Goal: Check status: Check status

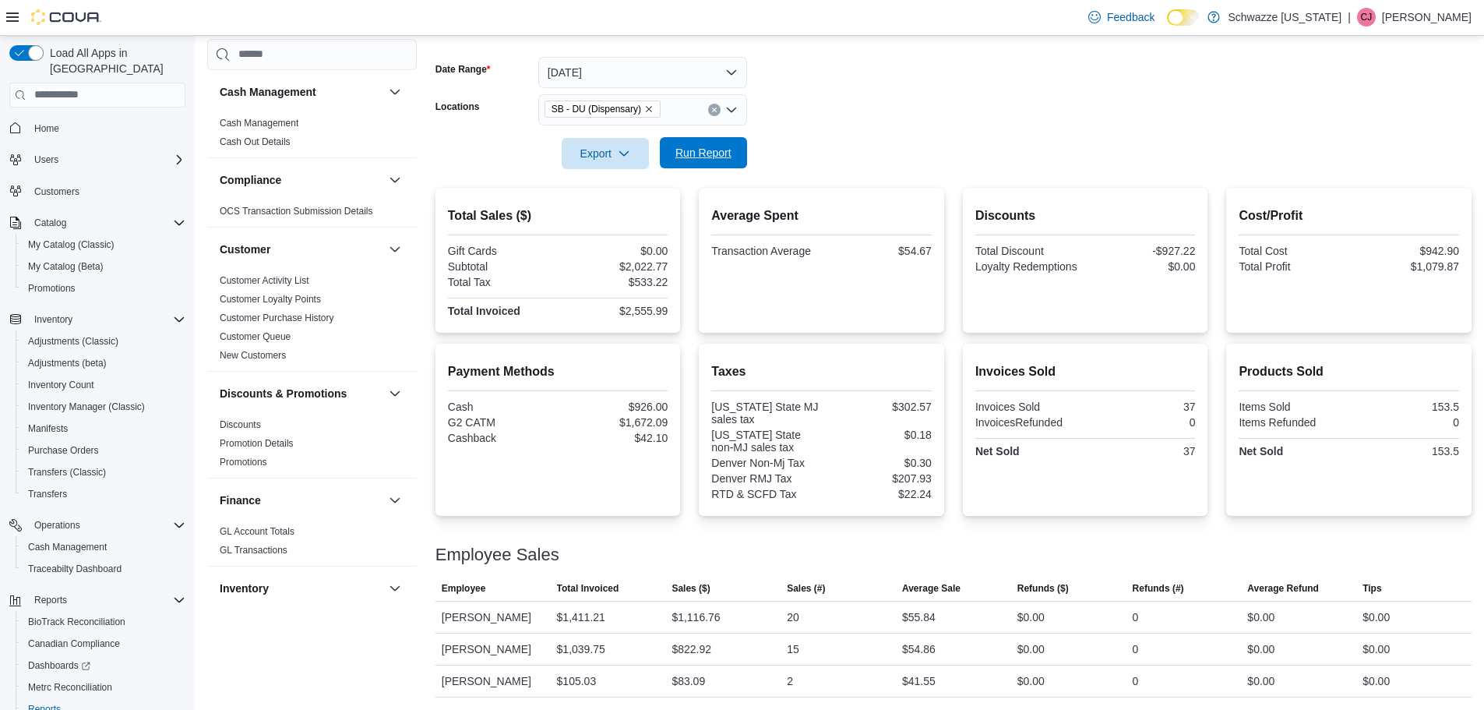
scroll to position [935, 0]
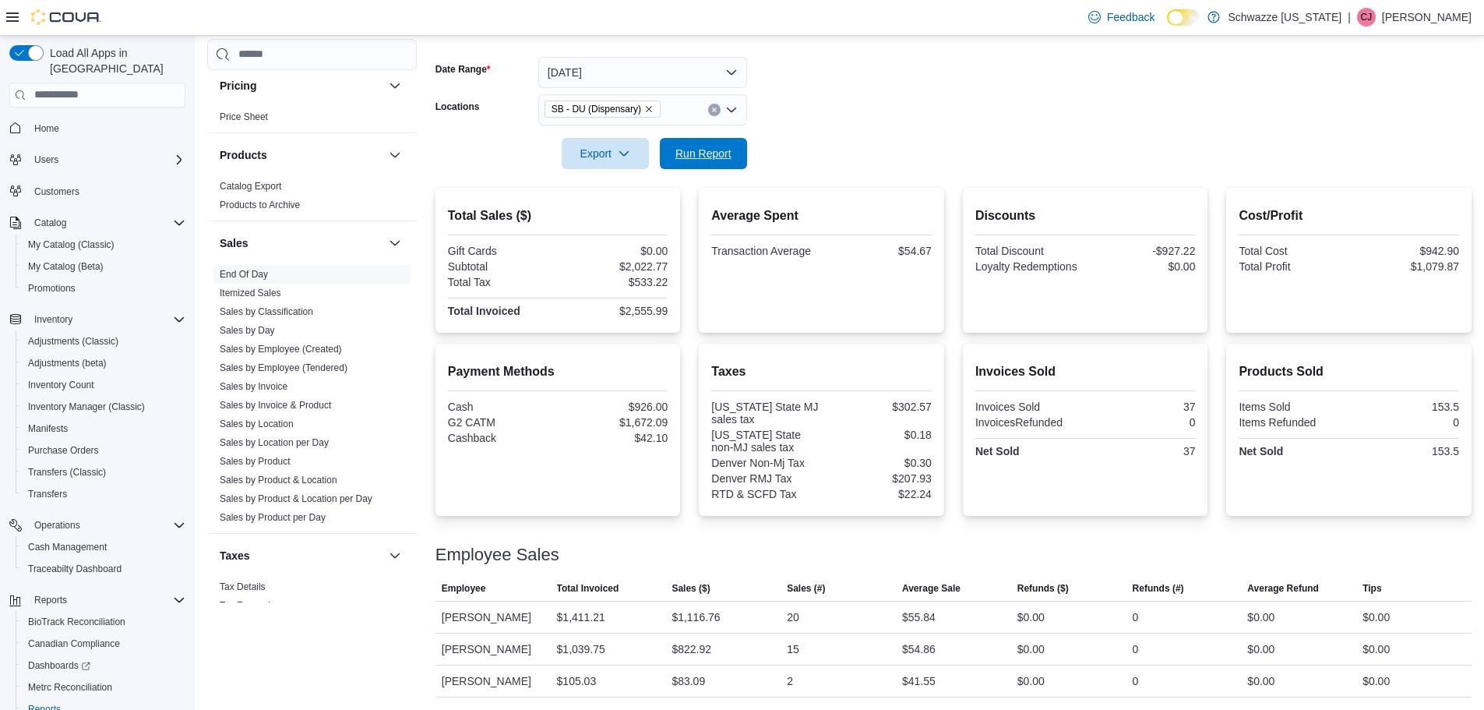
drag, startPoint x: 694, startPoint y: 148, endPoint x: 809, endPoint y: 169, distance: 117.2
click at [693, 149] on span "Run Report" at bounding box center [703, 154] width 56 height 16
click at [697, 151] on span "Run Report" at bounding box center [703, 153] width 56 height 16
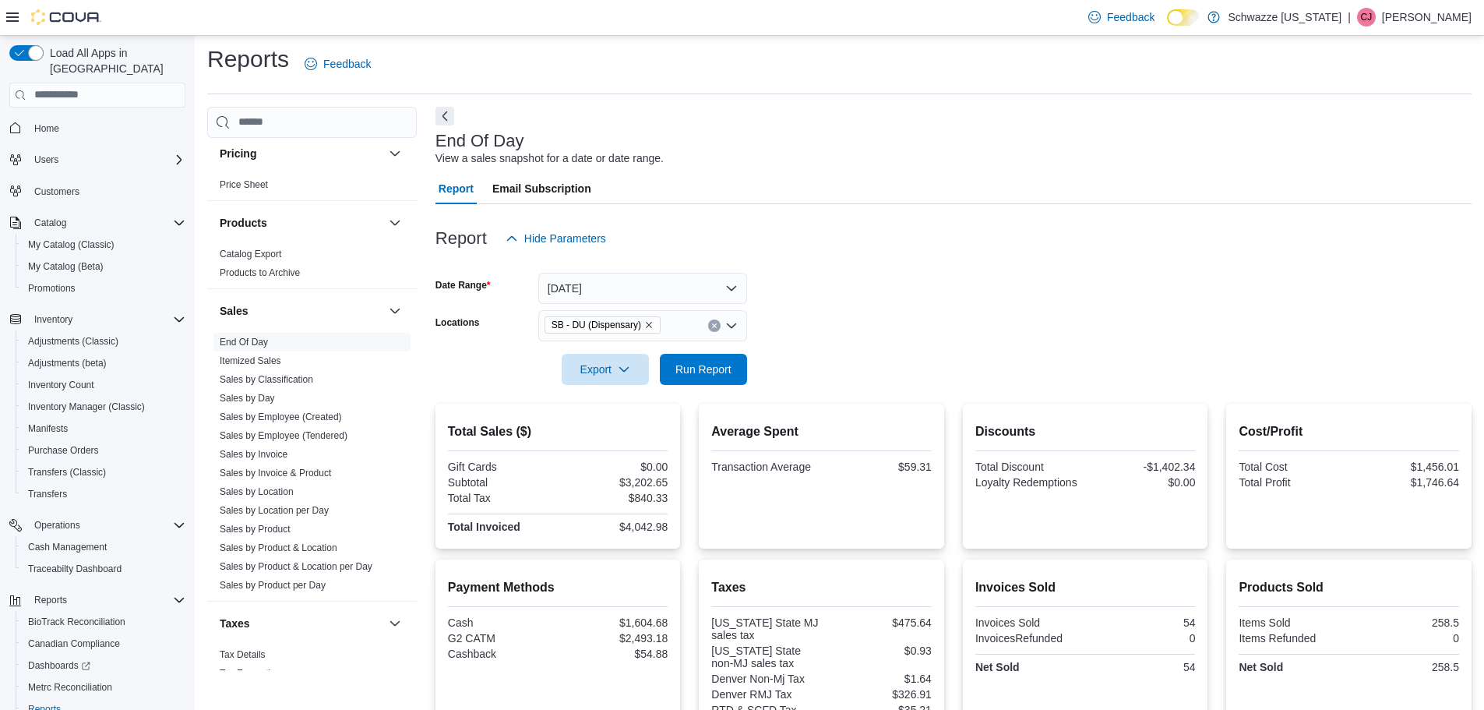
scroll to position [0, 0]
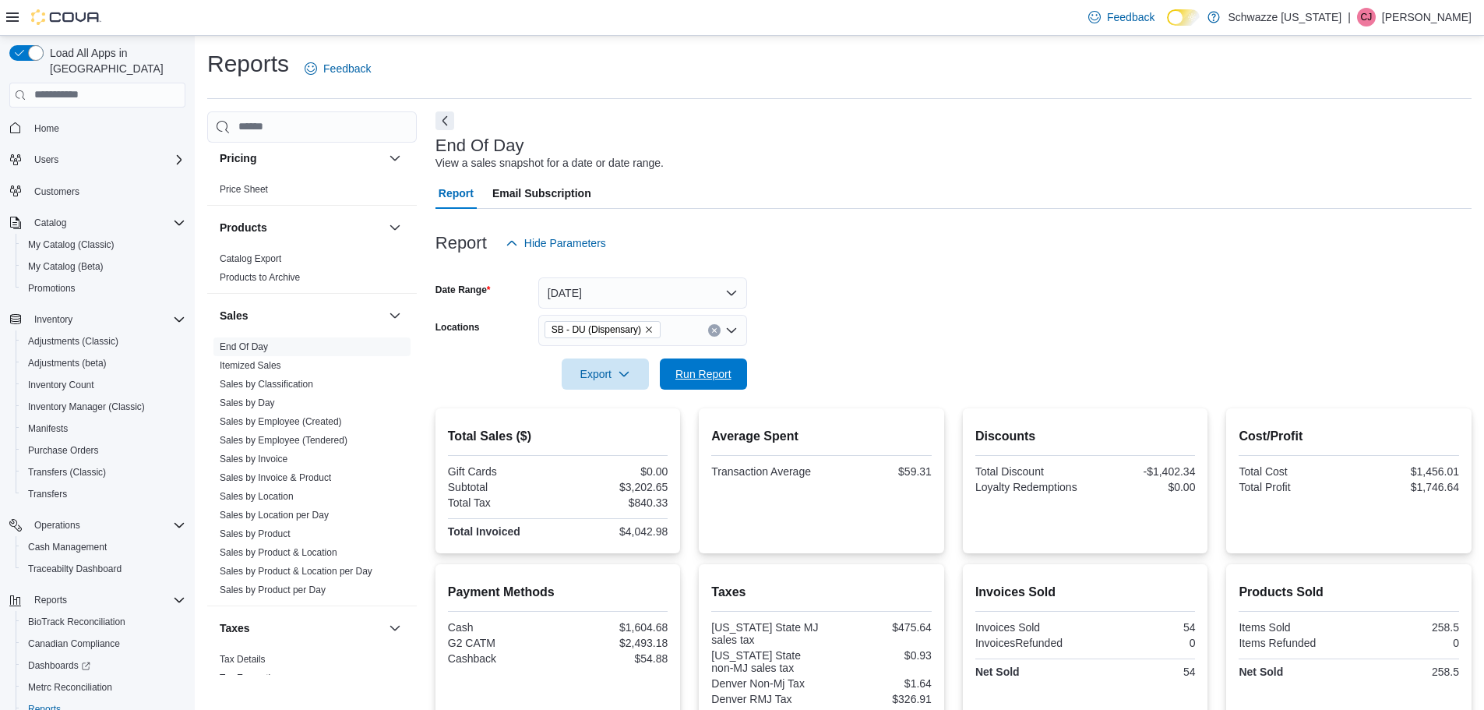
drag, startPoint x: 725, startPoint y: 373, endPoint x: 945, endPoint y: 324, distance: 225.9
click at [729, 373] on span "Run Report" at bounding box center [703, 374] width 56 height 16
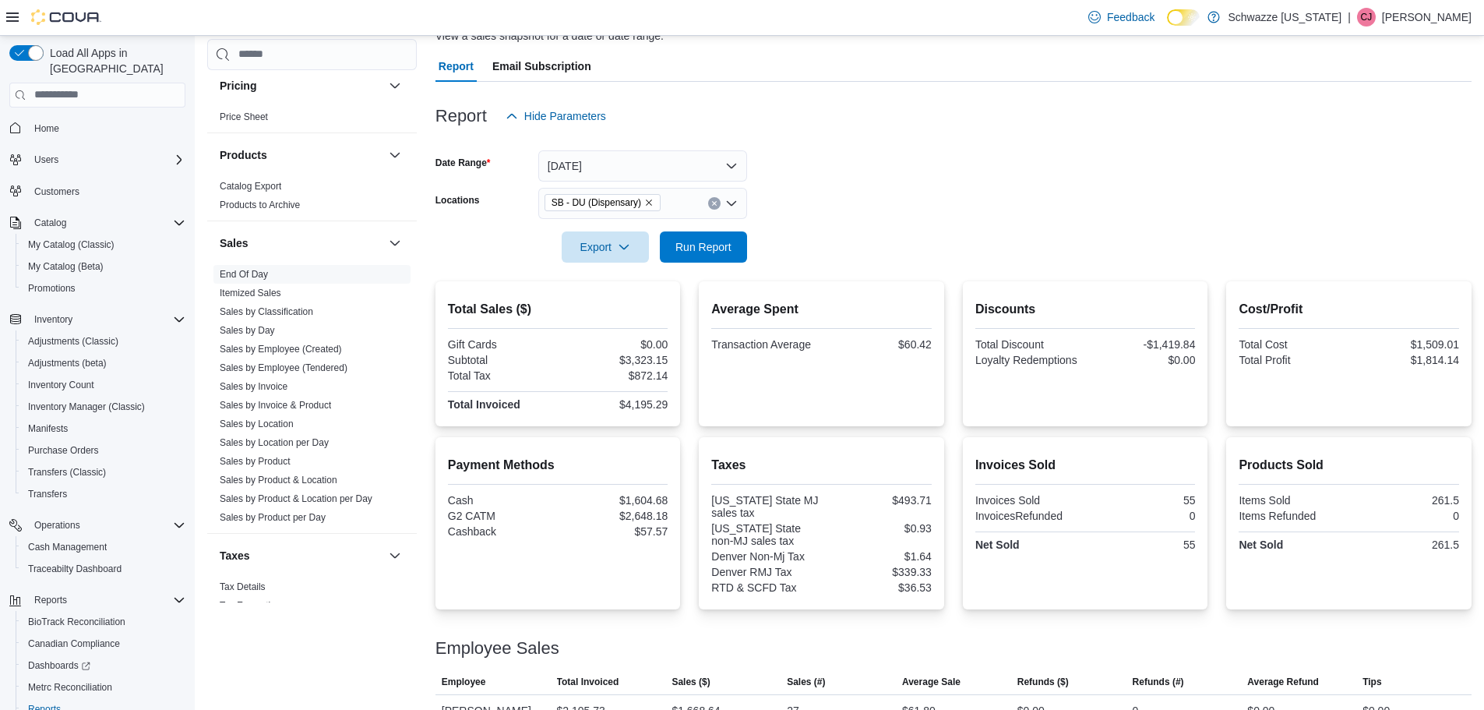
scroll to position [220, 0]
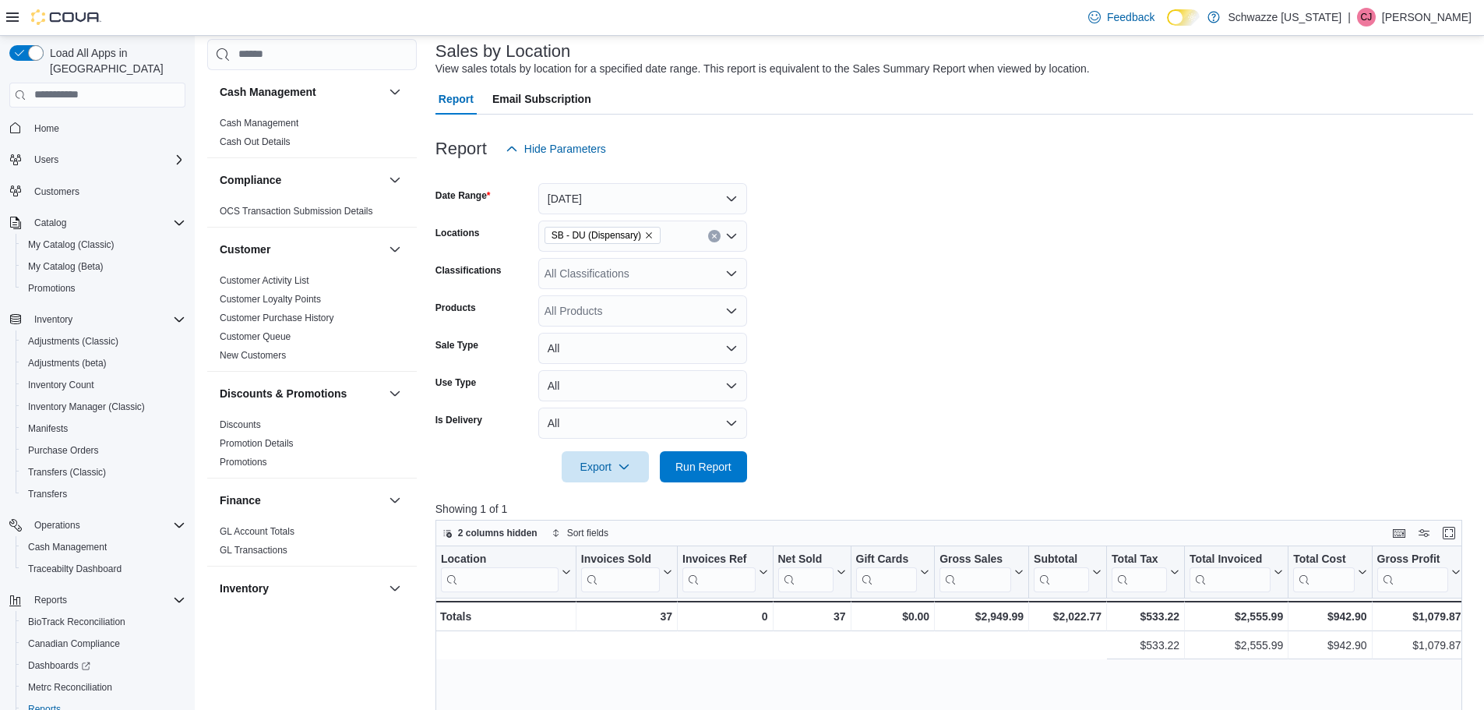
scroll to position [0, 828]
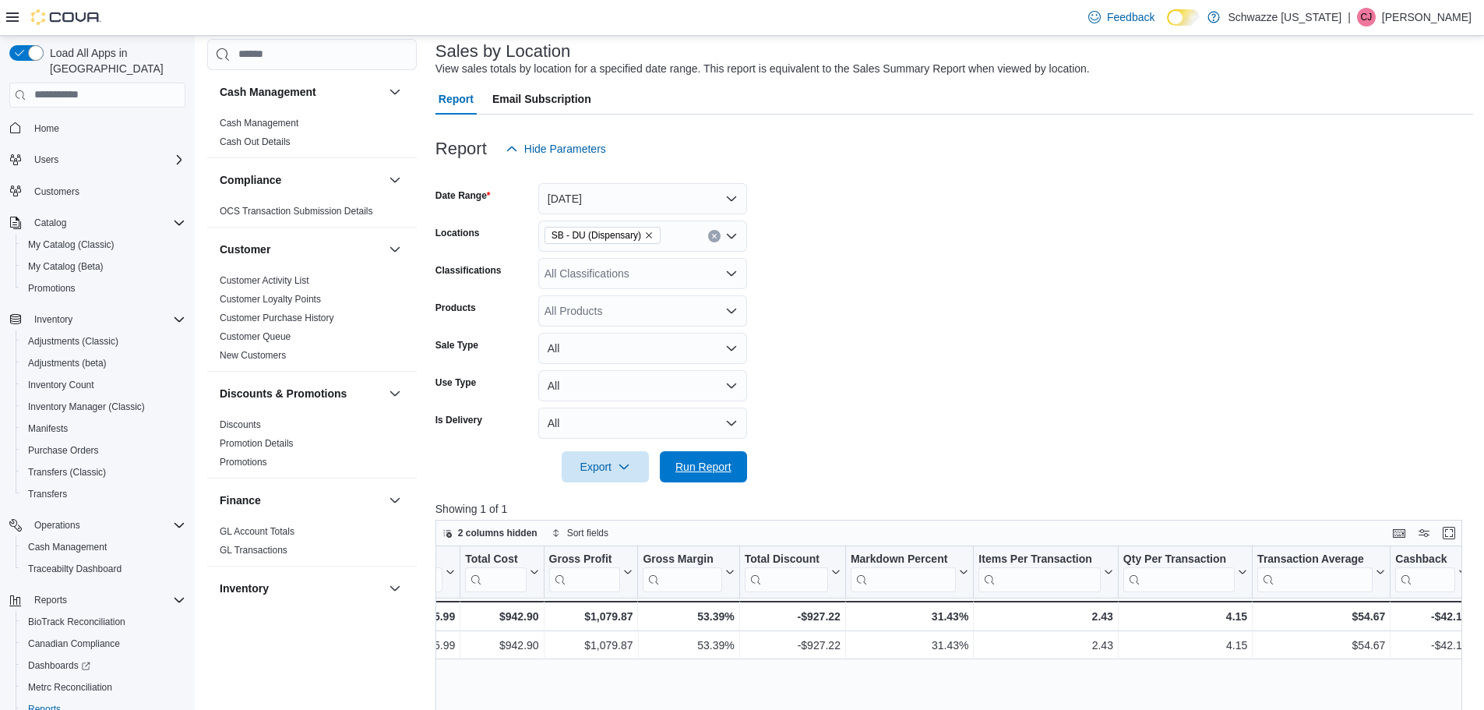
drag, startPoint x: 723, startPoint y: 457, endPoint x: 1011, endPoint y: 405, distance: 293.0
click at [723, 458] on span "Run Report" at bounding box center [703, 466] width 69 height 31
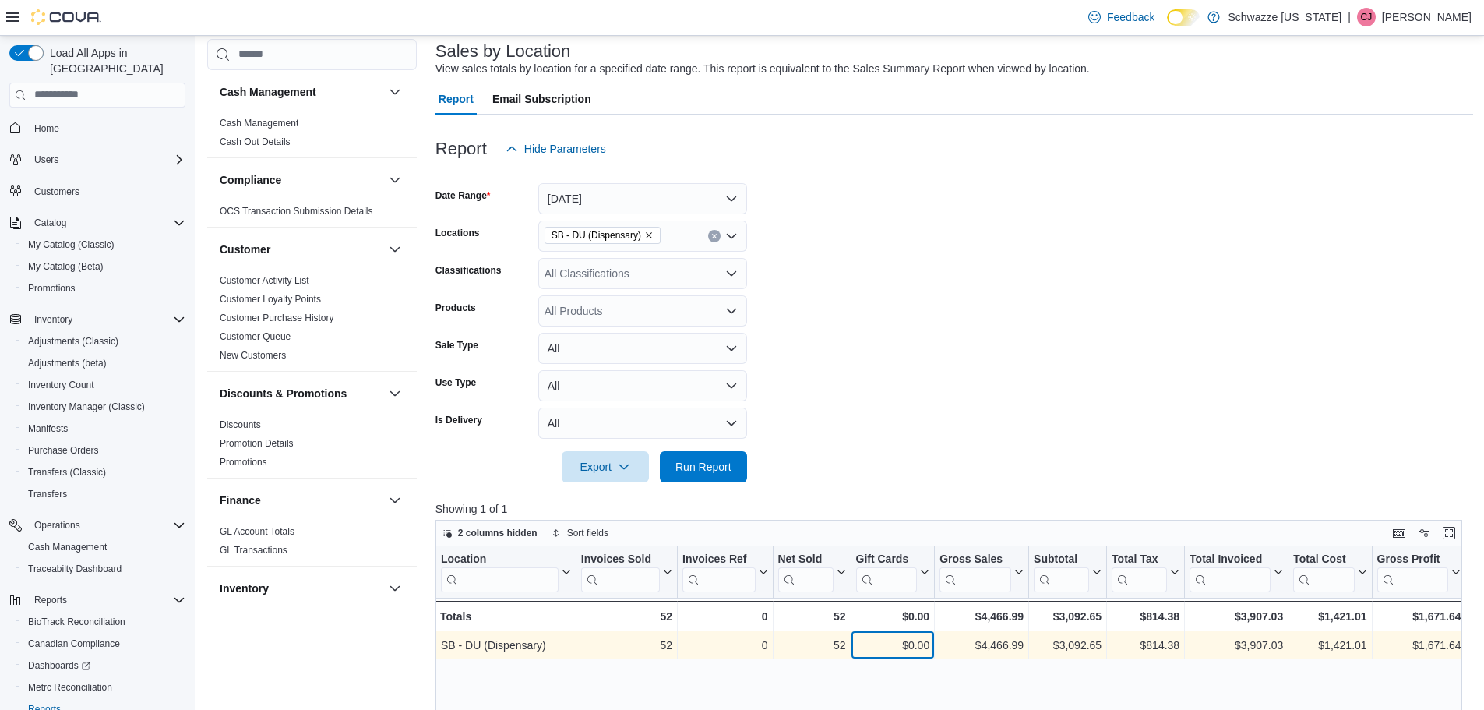
click at [873, 649] on div "$0.00" at bounding box center [892, 645] width 74 height 19
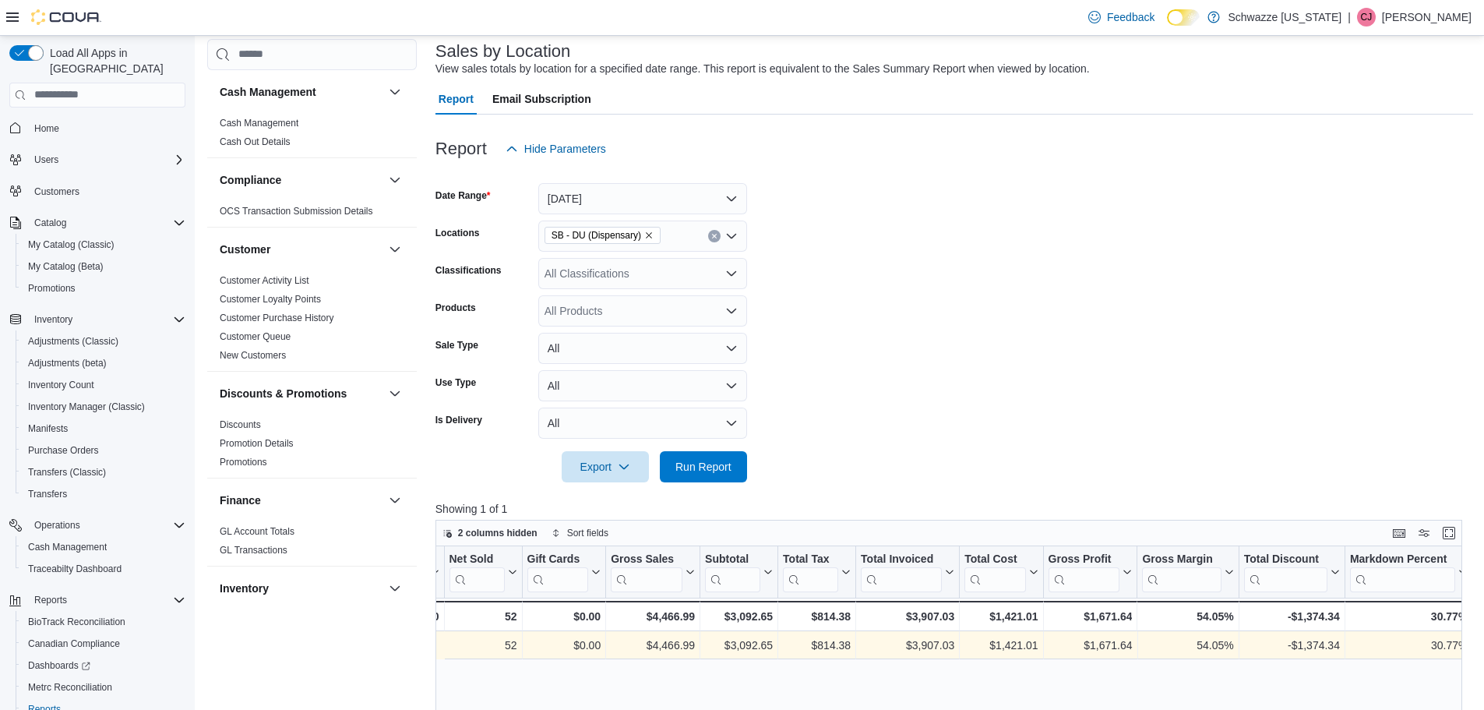
scroll to position [0, 474]
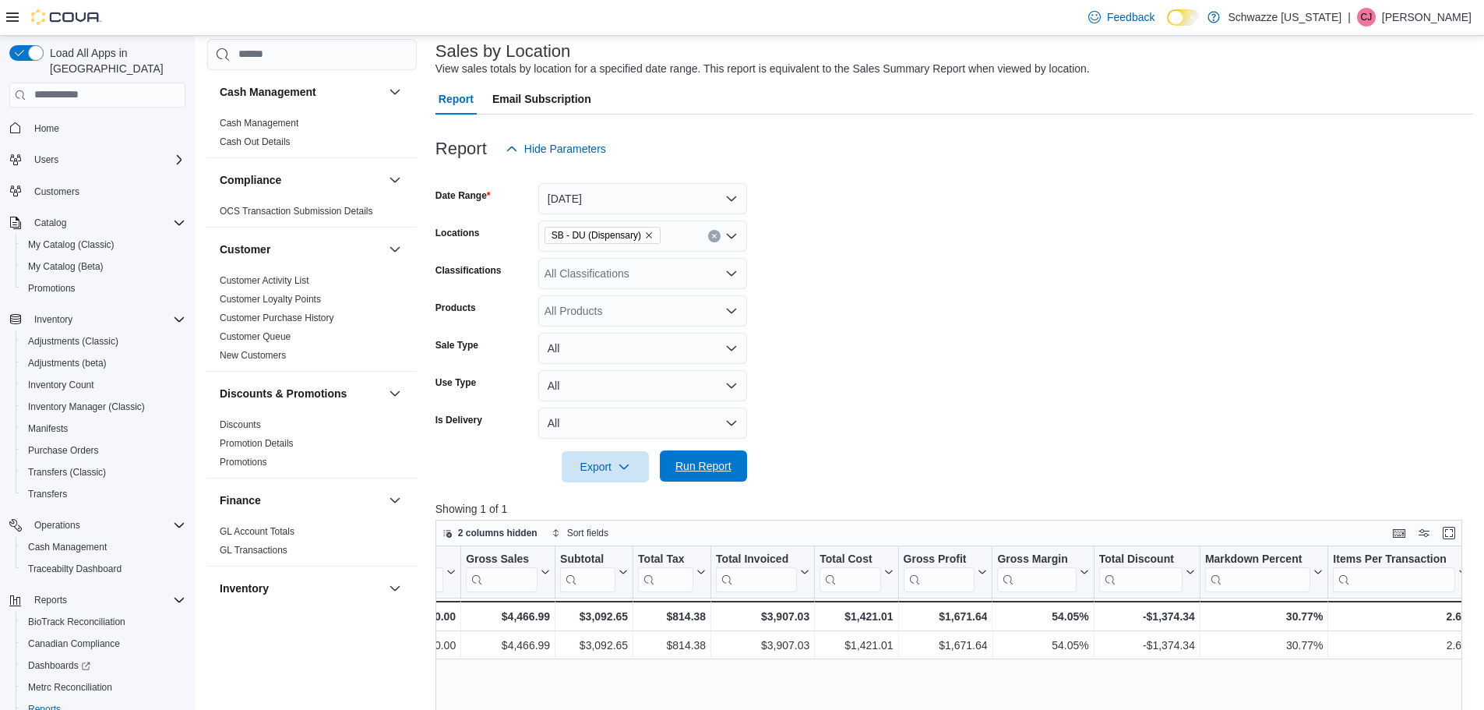
click at [716, 477] on span "Run Report" at bounding box center [703, 465] width 69 height 31
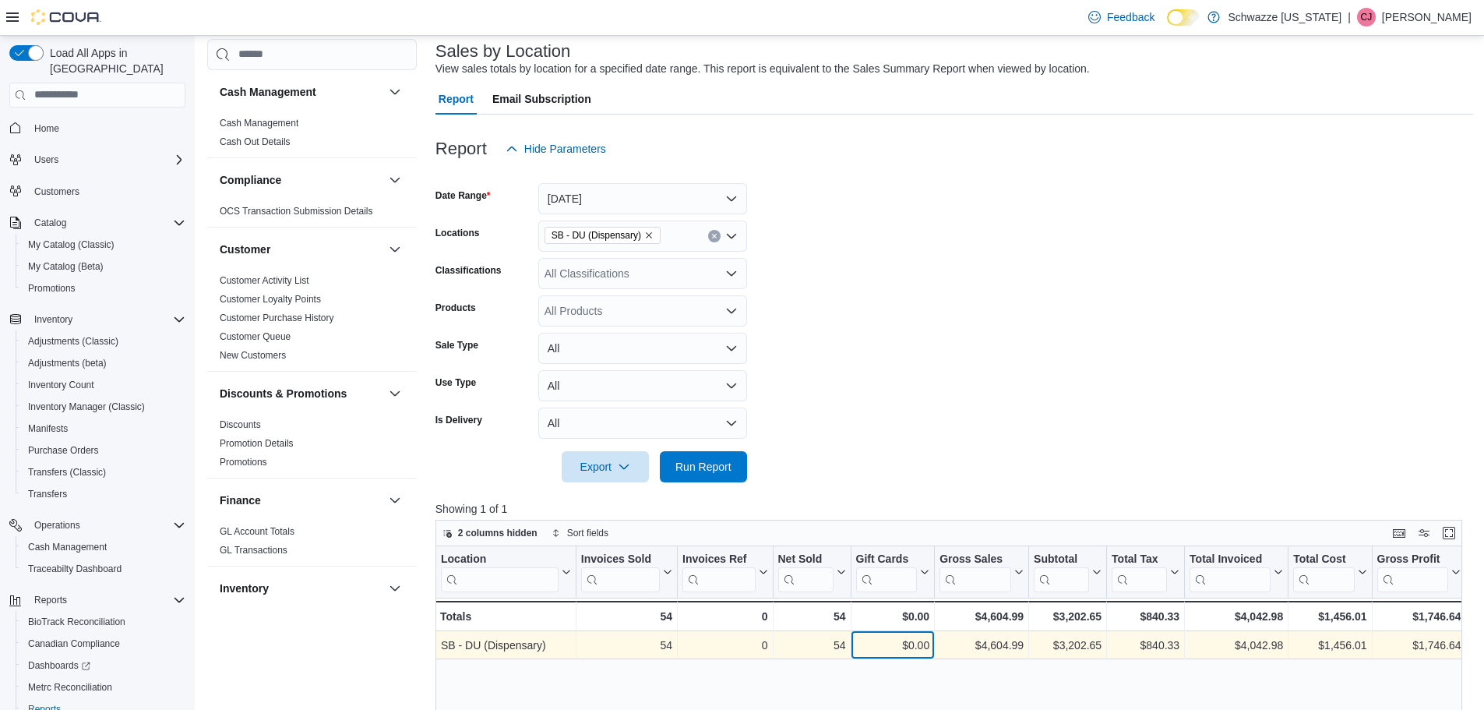
click at [871, 637] on div "$0.00" at bounding box center [892, 645] width 74 height 19
